Goal: Task Accomplishment & Management: Manage account settings

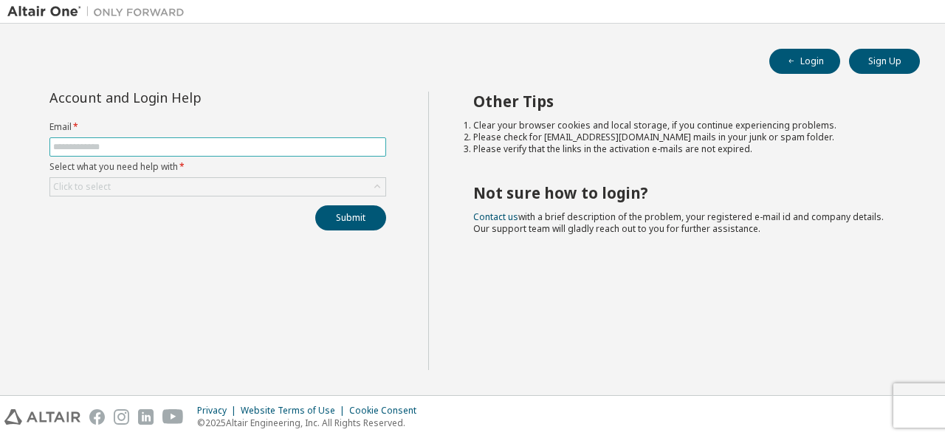
click at [280, 147] on input "text" at bounding box center [217, 147] width 329 height 12
type input "**********"
click at [228, 193] on div "Click to select" at bounding box center [217, 187] width 335 height 18
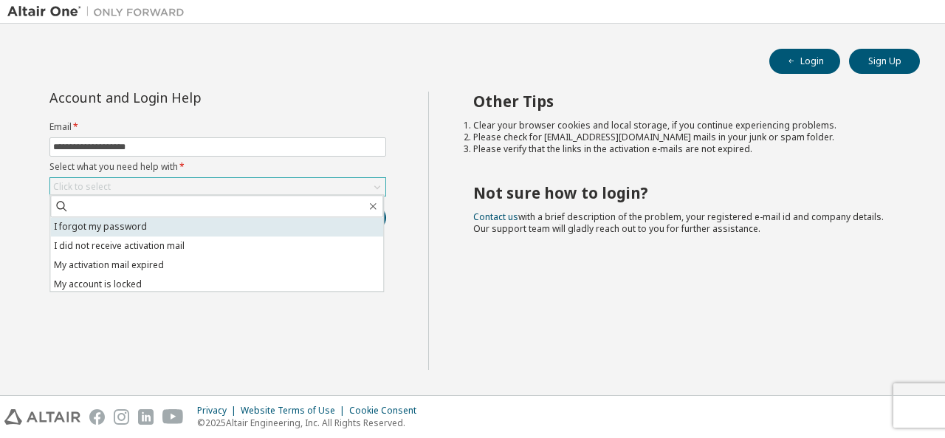
click at [222, 228] on li "I forgot my password" at bounding box center [216, 226] width 333 height 19
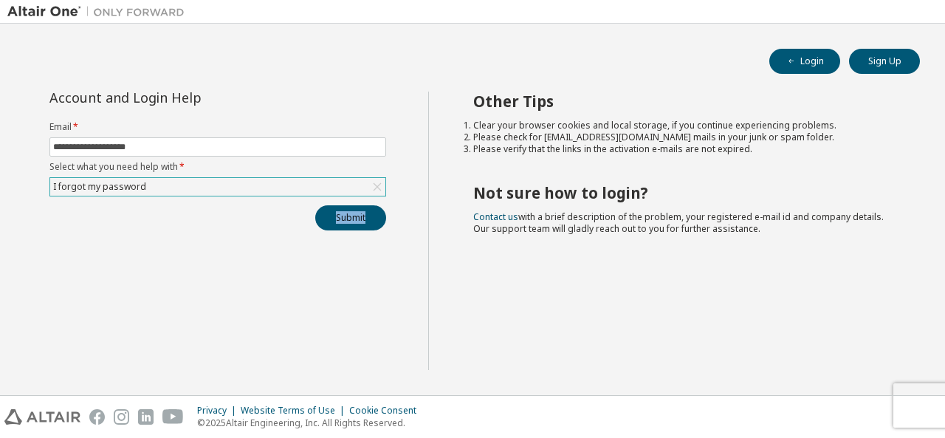
click at [222, 228] on div "**********" at bounding box center [217, 231] width 421 height 278
click at [344, 214] on button "Submit" at bounding box center [350, 217] width 71 height 25
click at [382, 298] on div "**********" at bounding box center [217, 231] width 421 height 278
click at [356, 215] on button "Submit" at bounding box center [350, 217] width 71 height 25
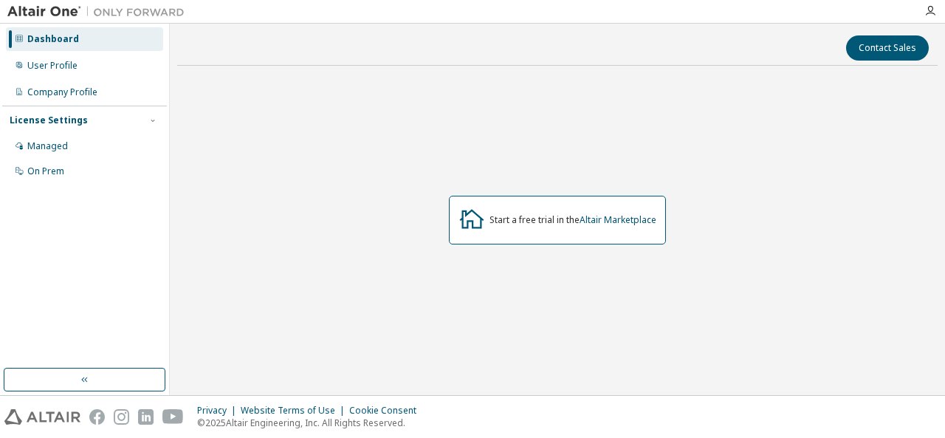
click at [555, 224] on div "Start a free trial in the Altair Marketplace" at bounding box center [573, 220] width 167 height 12
click at [61, 76] on div "User Profile" at bounding box center [84, 66] width 157 height 24
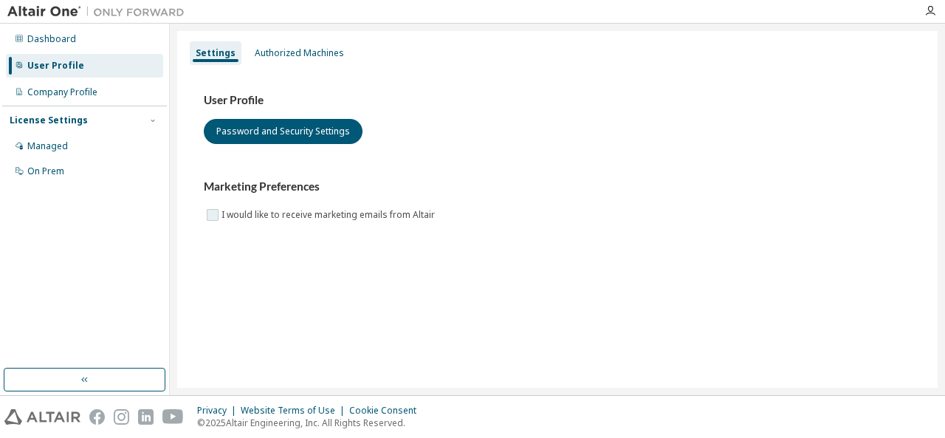
click at [253, 219] on label "I would like to receive marketing emails from Altair" at bounding box center [330, 215] width 216 height 18
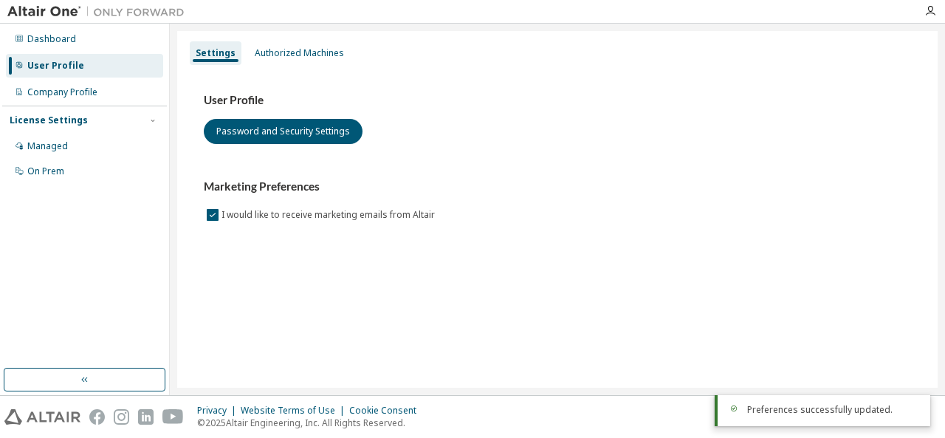
click at [303, 246] on div "User Profile Password and Security Settings Marketing Preferences I would like …" at bounding box center [557, 167] width 743 height 202
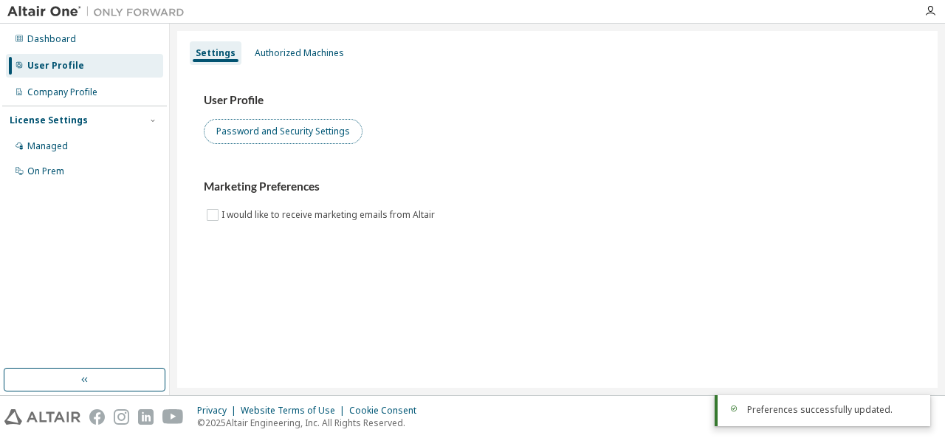
click at [294, 135] on button "Password and Security Settings" at bounding box center [283, 131] width 159 height 25
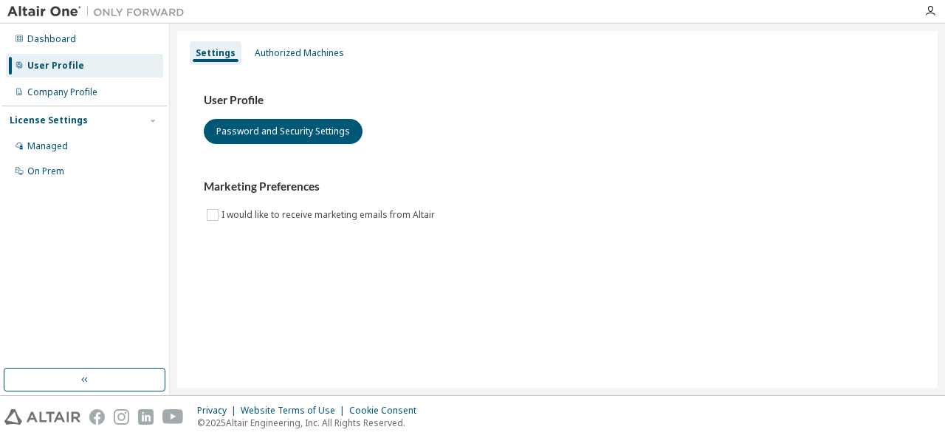
click at [65, 11] on img at bounding box center [99, 11] width 185 height 15
click at [33, 14] on img at bounding box center [99, 11] width 185 height 15
click at [44, 44] on div "Dashboard" at bounding box center [51, 39] width 49 height 12
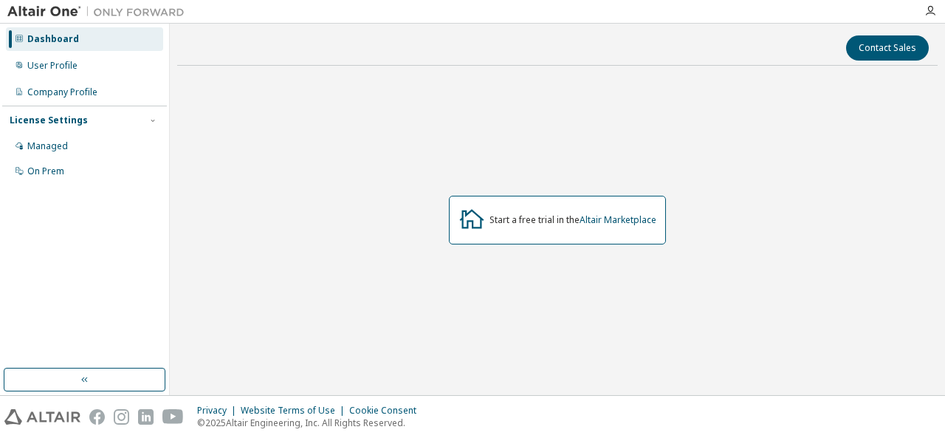
click at [61, 415] on img at bounding box center [42, 417] width 76 height 16
